Goal: Information Seeking & Learning: Learn about a topic

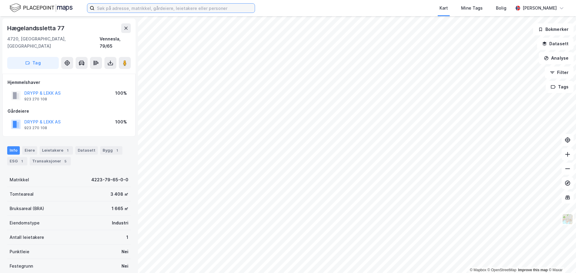
click at [127, 9] on input at bounding box center [174, 8] width 160 height 9
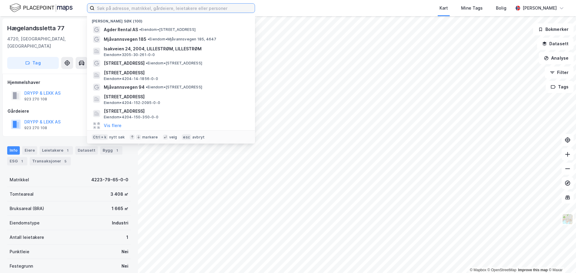
paste input "[STREET_ADDRESS]"
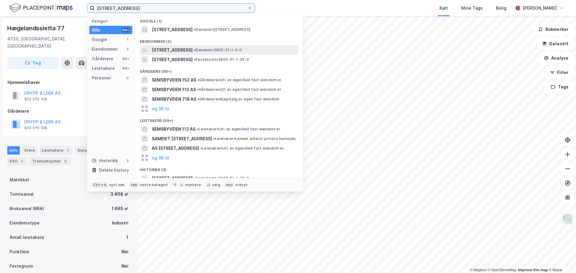
type input "[STREET_ADDRESS]"
click at [166, 50] on span "[STREET_ADDRESS]" at bounding box center [172, 49] width 41 height 7
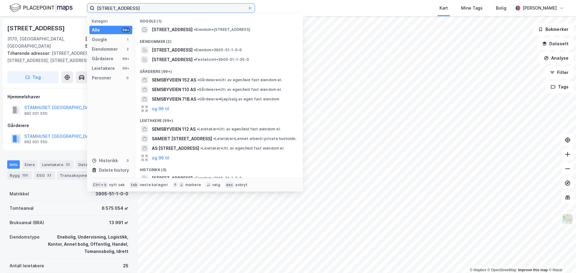
click at [140, 10] on input "[STREET_ADDRESS]" at bounding box center [170, 8] width 153 height 9
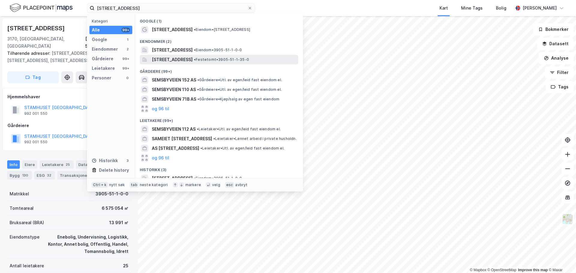
click at [168, 60] on span "[STREET_ADDRESS]" at bounding box center [172, 59] width 41 height 7
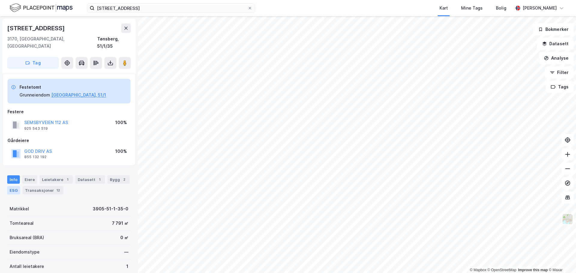
click at [12, 186] on div "ESG" at bounding box center [13, 190] width 13 height 8
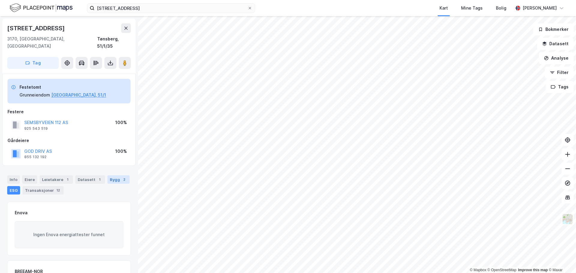
click at [109, 175] on div "Bygg 2" at bounding box center [118, 179] width 22 height 8
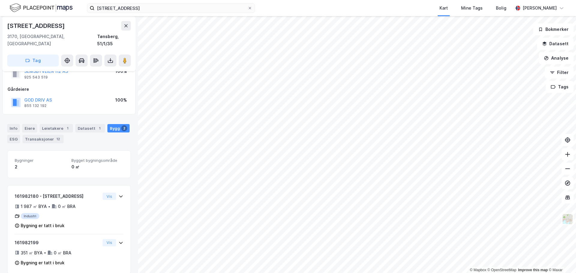
scroll to position [52, 0]
